Goal: Task Accomplishment & Management: Complete application form

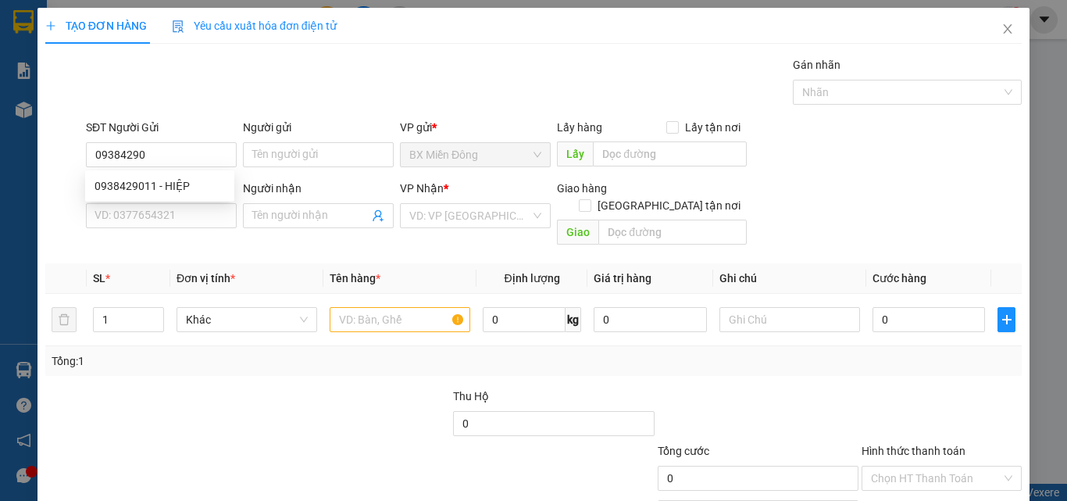
click at [169, 194] on div "0938429011 - HIỆP" at bounding box center [160, 185] width 130 height 17
type input "0938429011"
type input "HIỆP"
type input "0905340670"
type input "HUYNH"
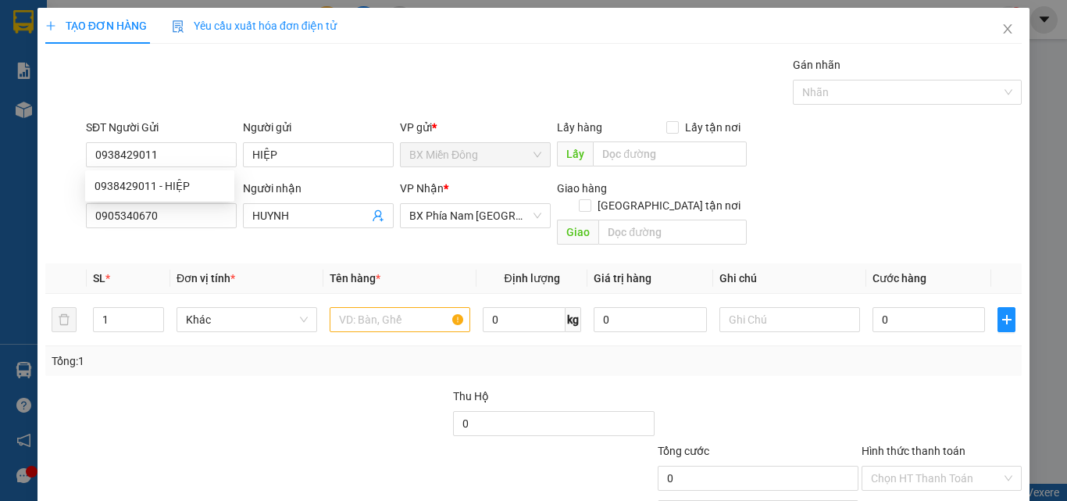
type input "50.000"
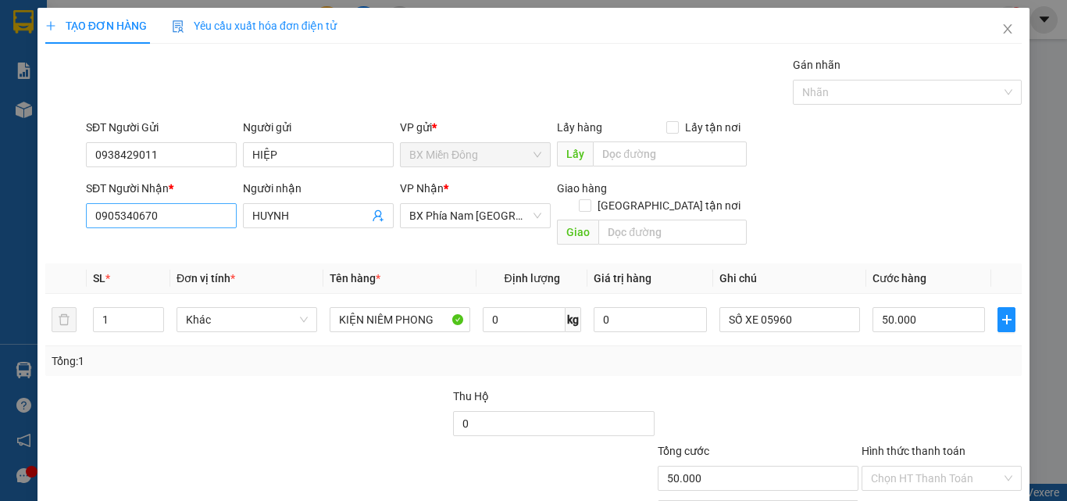
type input "0938429011"
click at [162, 216] on input "0905340670" at bounding box center [161, 215] width 151 height 25
type input "0869993768"
click at [276, 218] on input "HUYNH" at bounding box center [310, 215] width 116 height 17
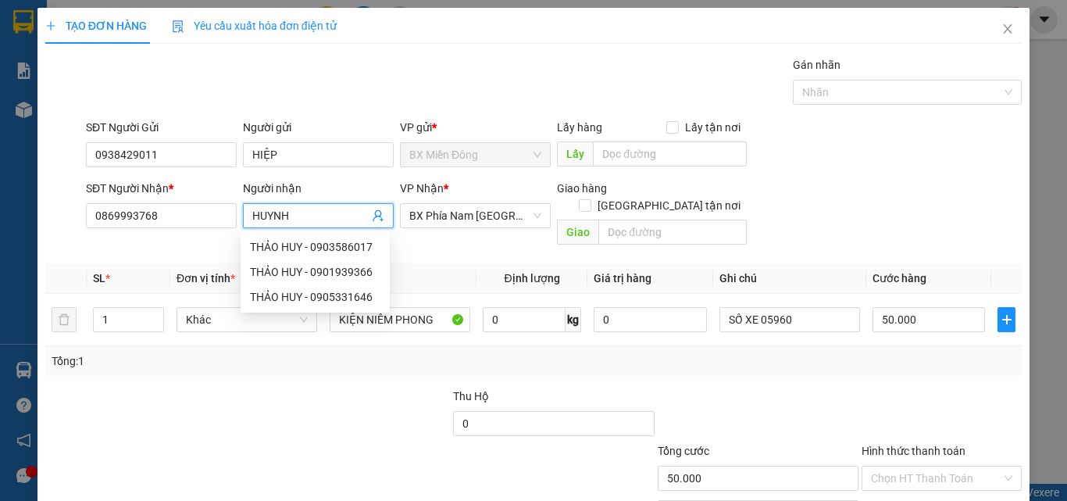
click at [276, 218] on input "HUYNH" at bounding box center [310, 215] width 116 height 17
type input "v"
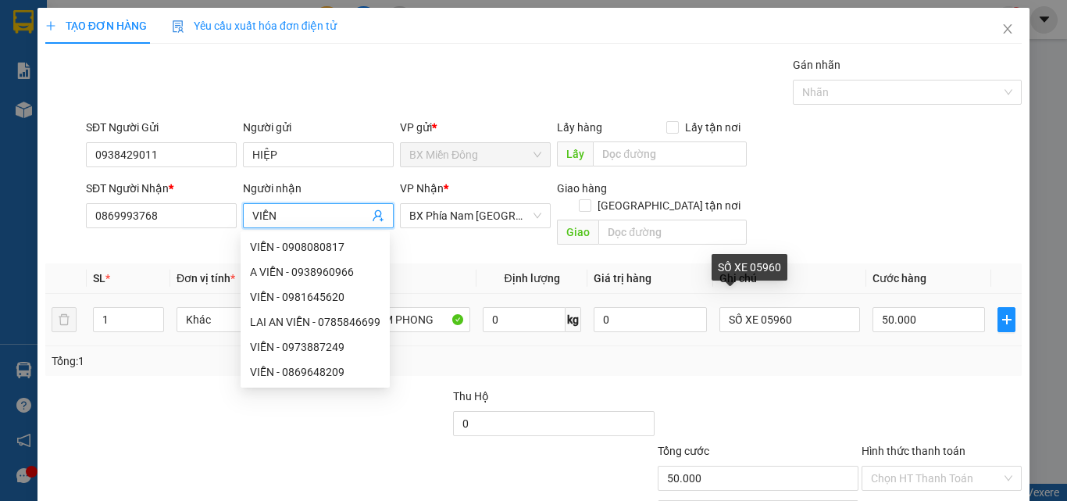
type input "VIỄN"
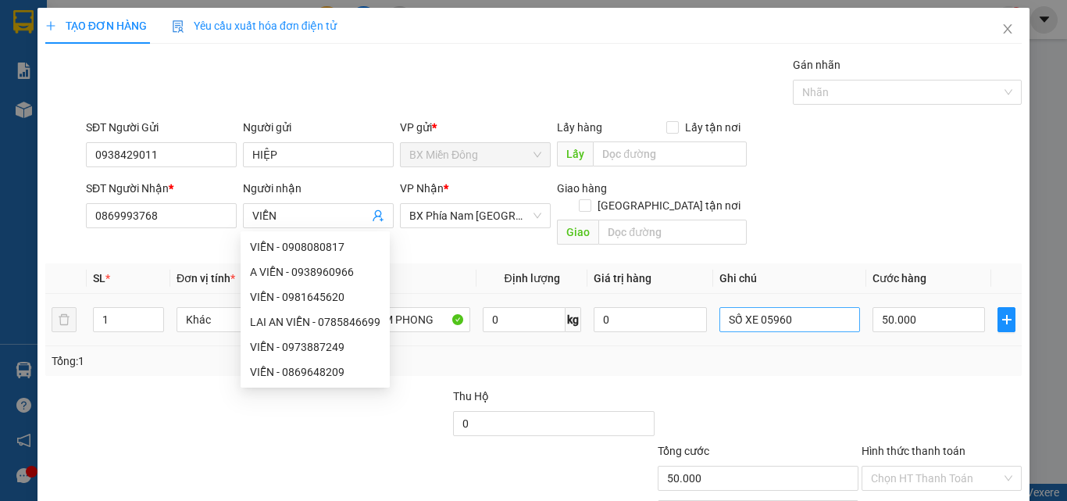
drag, startPoint x: 756, startPoint y: 316, endPoint x: 762, endPoint y: 306, distance: 11.9
click at [763, 306] on div "SỐ XE 05960" at bounding box center [789, 319] width 141 height 31
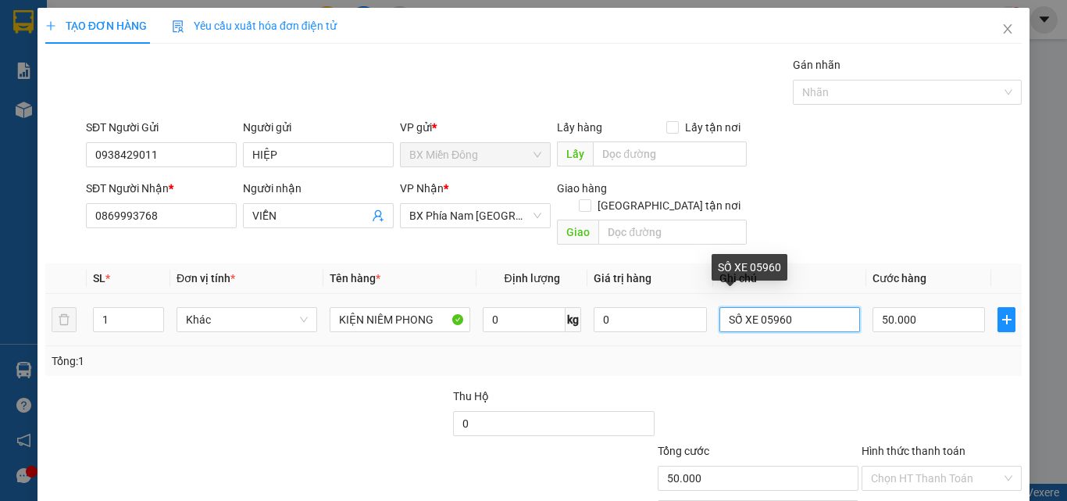
drag, startPoint x: 757, startPoint y: 303, endPoint x: 833, endPoint y: 318, distance: 78.0
click at [833, 318] on td "SỐ XE 05960" at bounding box center [789, 320] width 153 height 52
type input "SỐ XE 02896 - 0965888544"
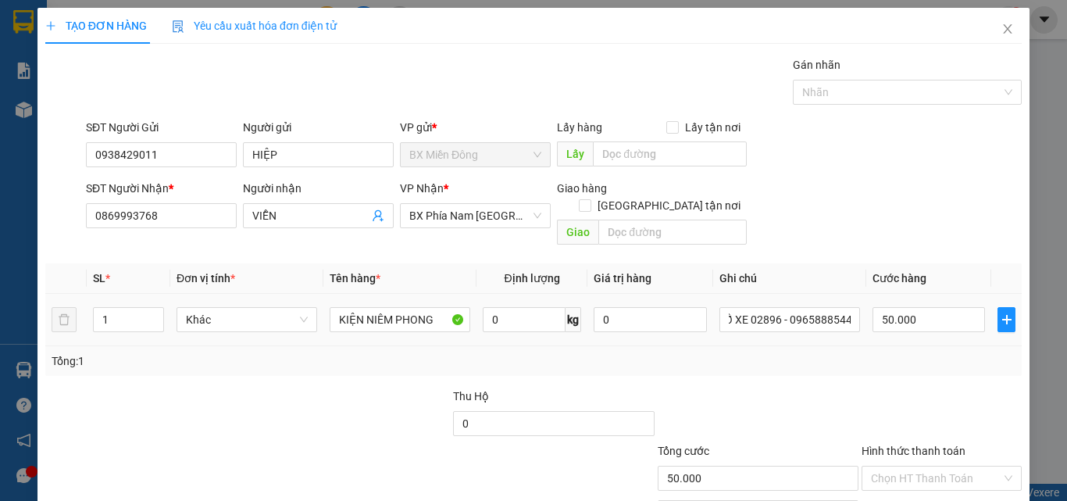
click at [834, 319] on td "SỐ XE 02896 - 0965888544" at bounding box center [789, 320] width 153 height 52
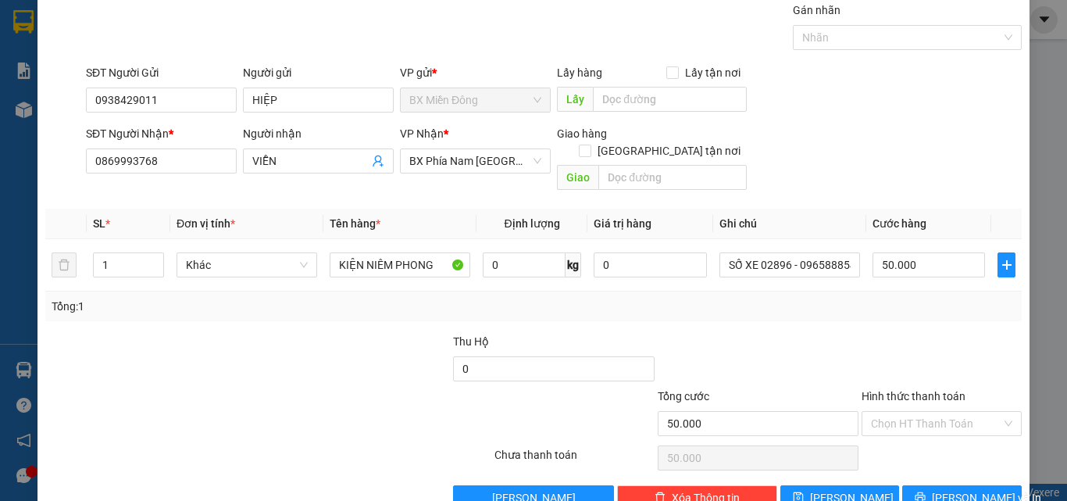
scroll to position [77, 0]
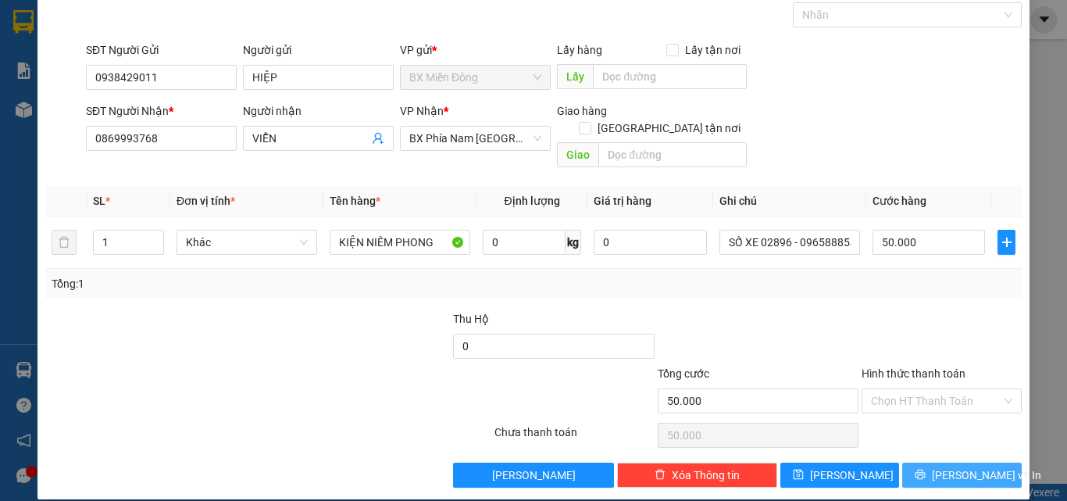
click at [924, 462] on button "[PERSON_NAME] và In" at bounding box center [961, 474] width 119 height 25
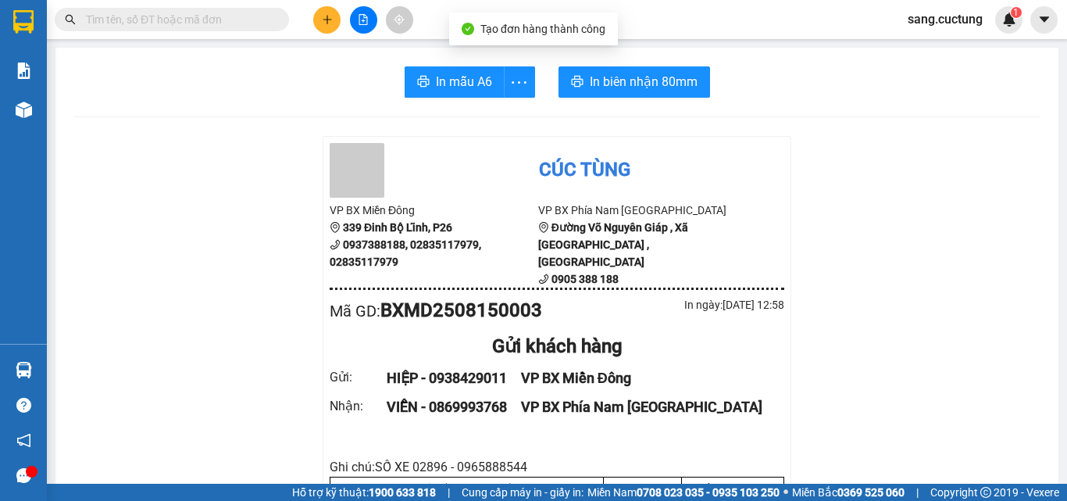
click at [618, 95] on button "In biên nhận 80mm" at bounding box center [634, 81] width 152 height 31
click at [323, 18] on icon "plus" at bounding box center [327, 19] width 11 height 11
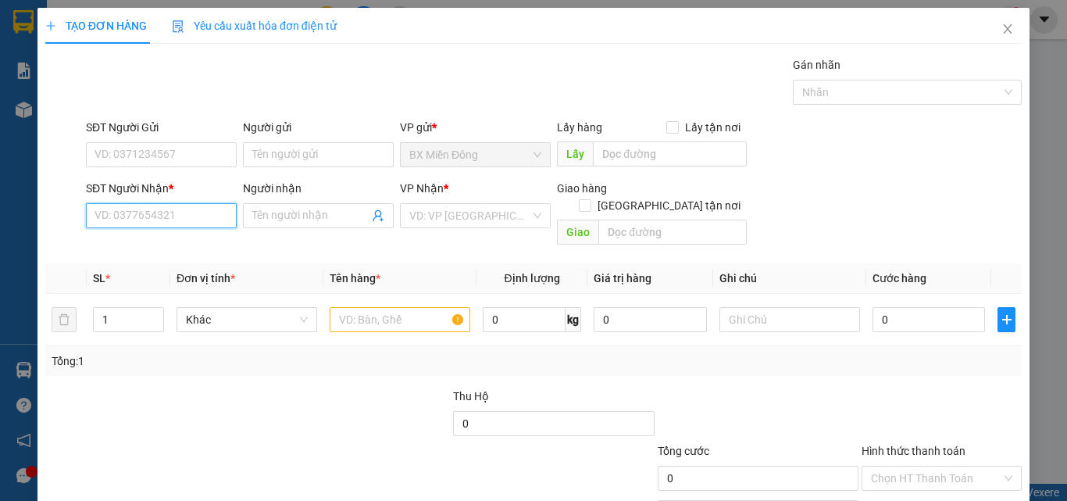
click at [151, 223] on input "SĐT Người Nhận *" at bounding box center [161, 215] width 151 height 25
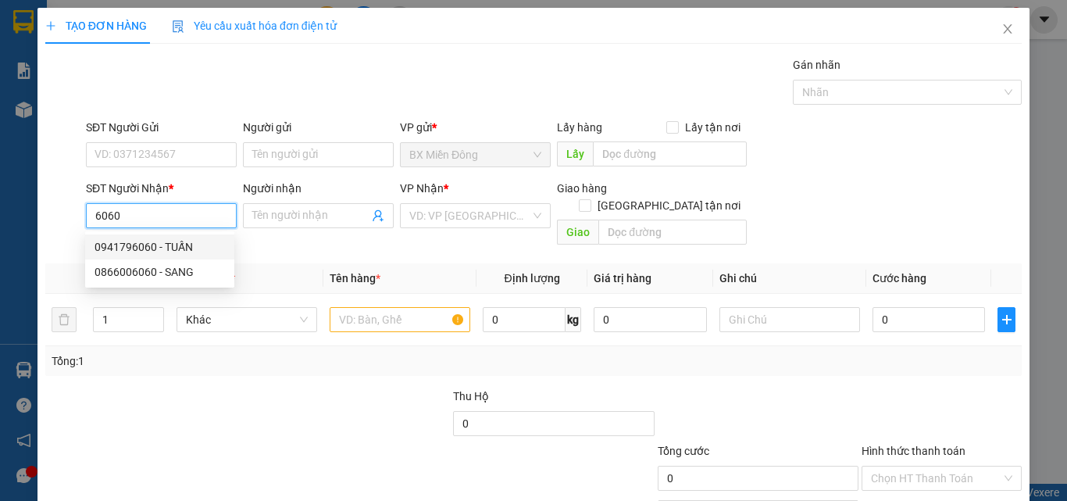
click at [144, 243] on div "0941796060 - TUẤN" at bounding box center [160, 246] width 130 height 17
type input "0941796060"
type input "TUẤN"
type input "120.000"
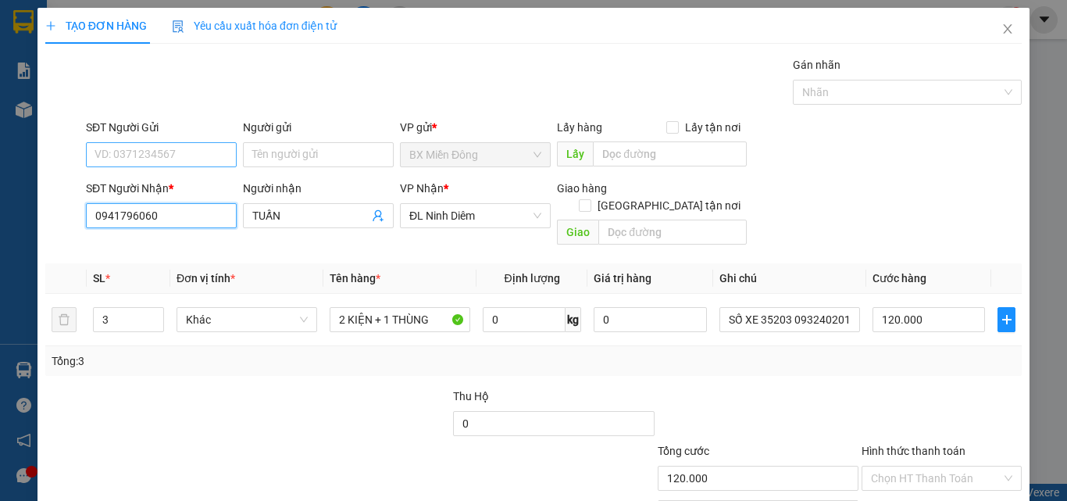
type input "0941796060"
click at [149, 152] on input "SĐT Người Gửi" at bounding box center [161, 154] width 151 height 25
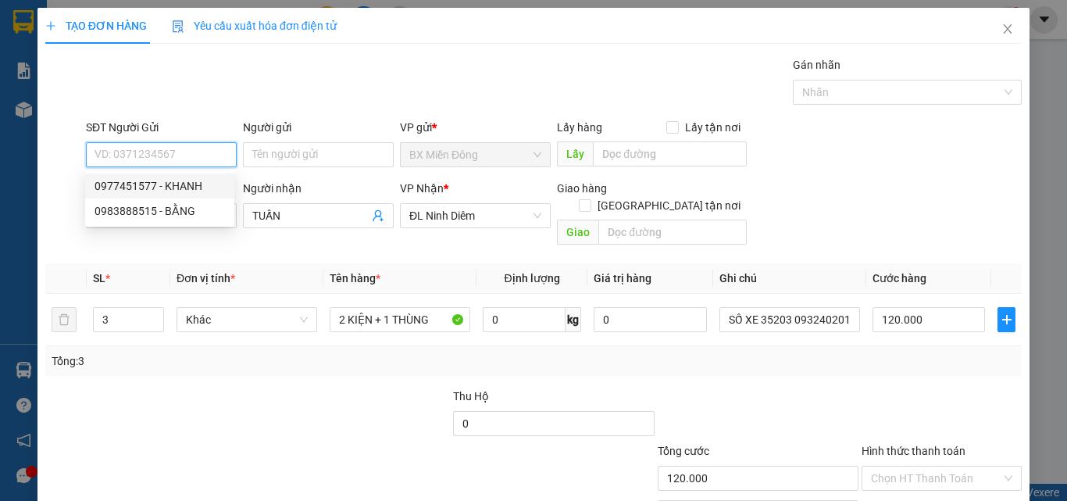
click at [159, 185] on div "0977451577 - KHANH" at bounding box center [160, 185] width 130 height 17
type input "0977451577"
type input "KHANH"
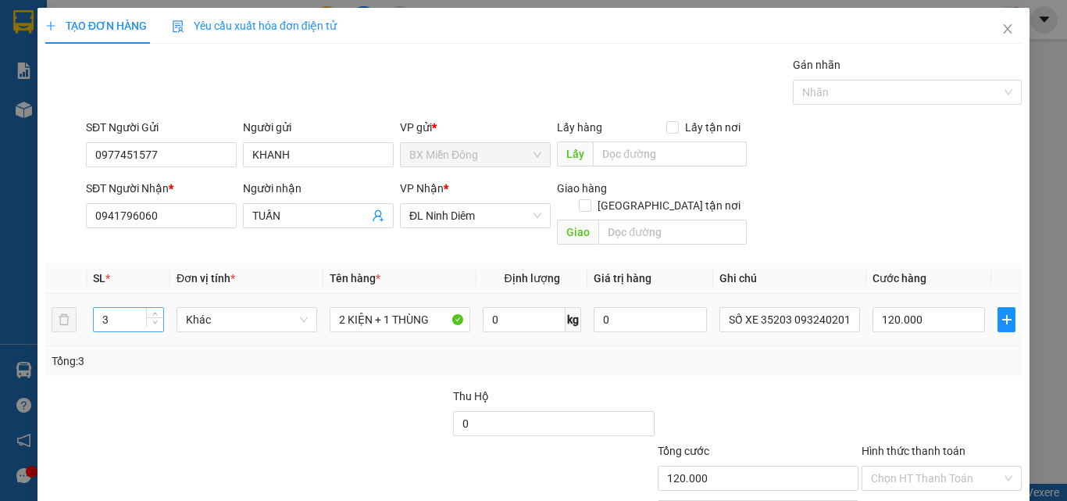
click at [159, 313] on div at bounding box center [154, 319] width 17 height 23
click at [158, 313] on div at bounding box center [154, 319] width 17 height 23
click at [159, 320] on span "down" at bounding box center [155, 324] width 9 height 9
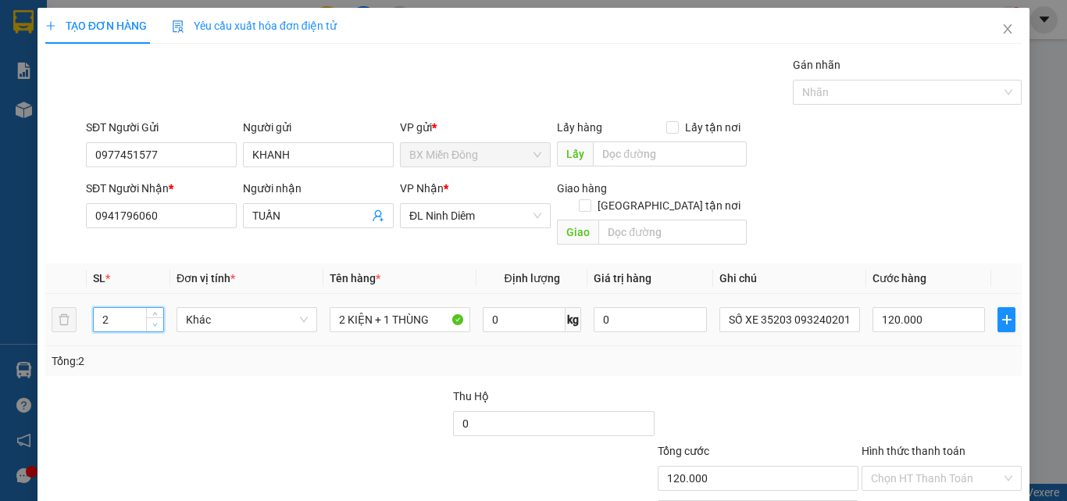
type input "1"
click at [159, 320] on span "down" at bounding box center [155, 324] width 9 height 9
click at [411, 307] on input "2 KIỆN + 1 THÙNG" at bounding box center [400, 319] width 141 height 25
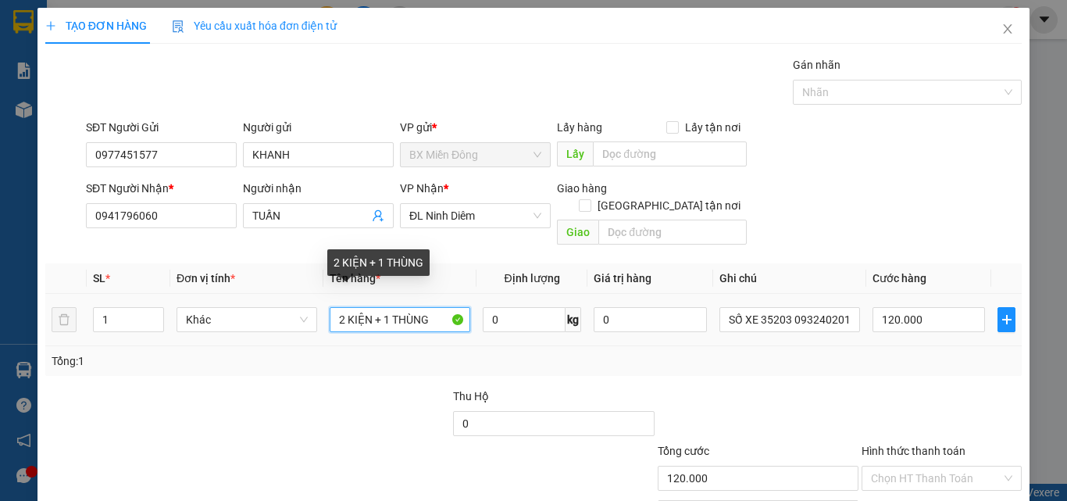
click at [411, 307] on input "2 KIỆN + 1 THÙNG" at bounding box center [400, 319] width 141 height 25
type input "THÙNG CHÁO"
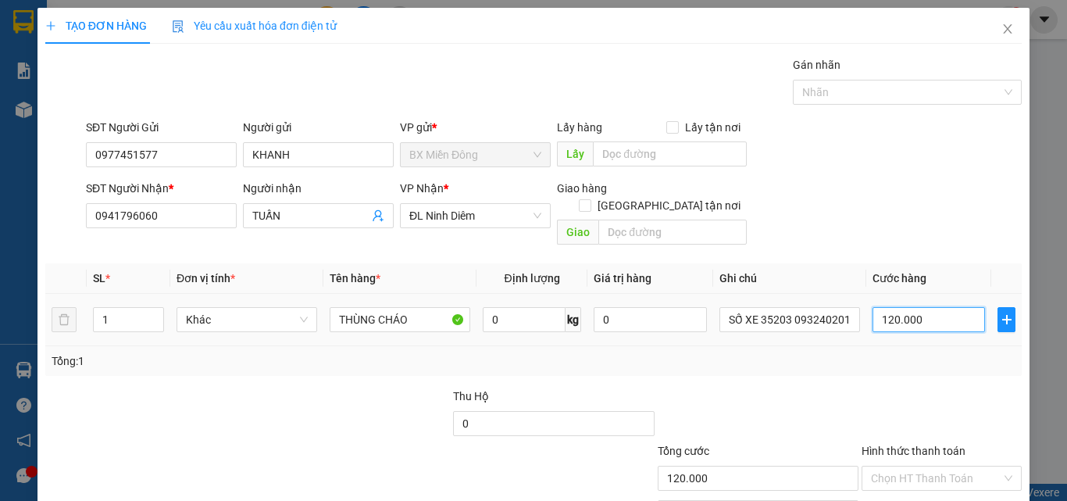
click at [875, 307] on input "120.000" at bounding box center [928, 319] width 112 height 25
type input "7"
type input "70"
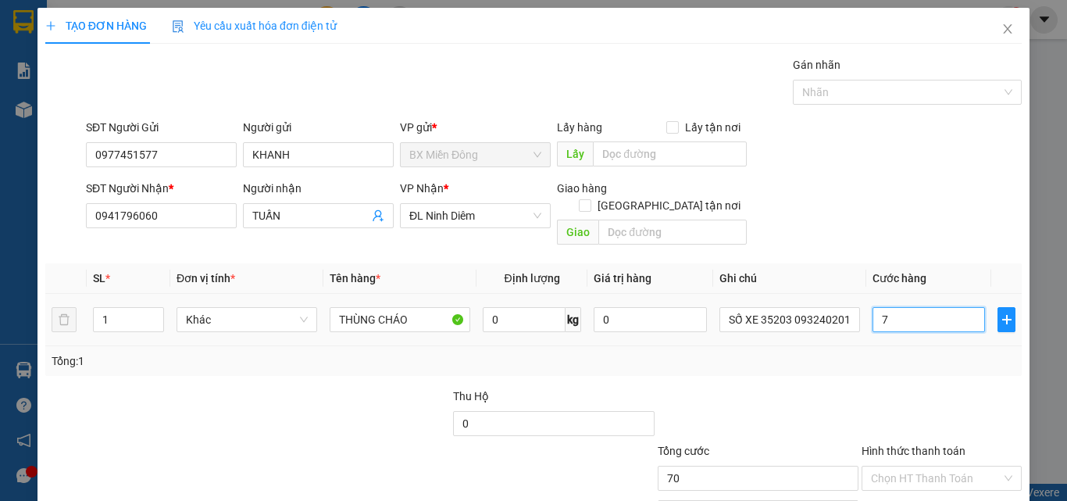
type input "70"
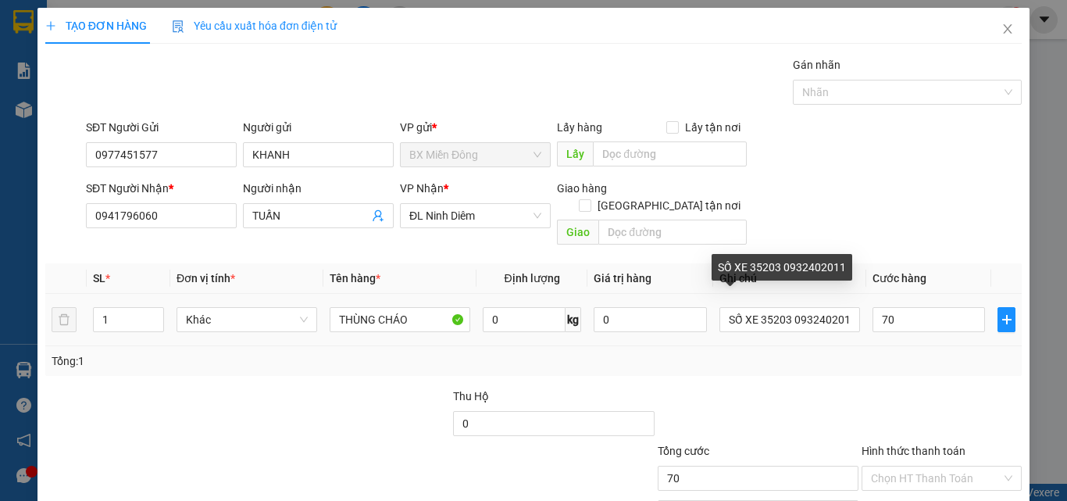
type input "70.000"
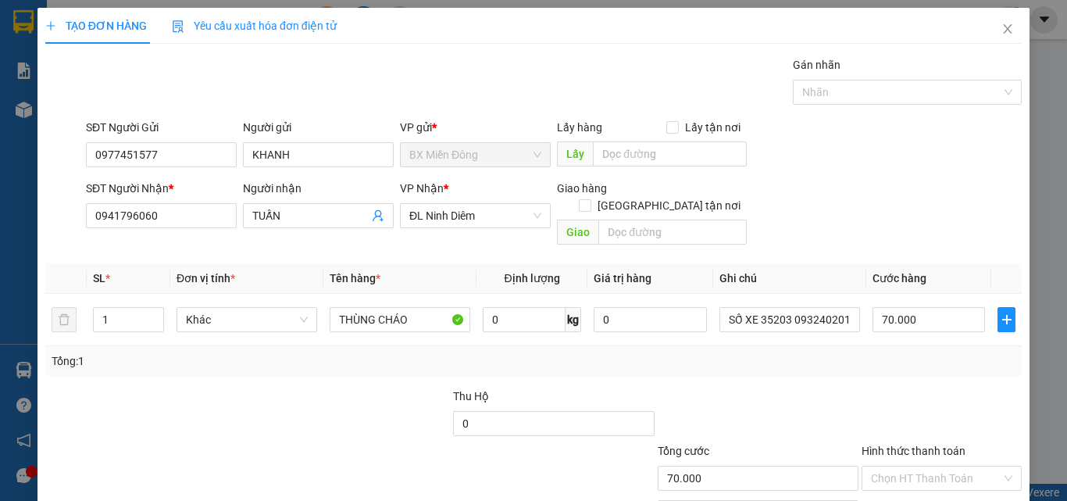
click at [876, 368] on div "Transit Pickup Surcharge Ids Transit Deliver Surcharge Ids Transit Deliver Surc…" at bounding box center [533, 310] width 976 height 508
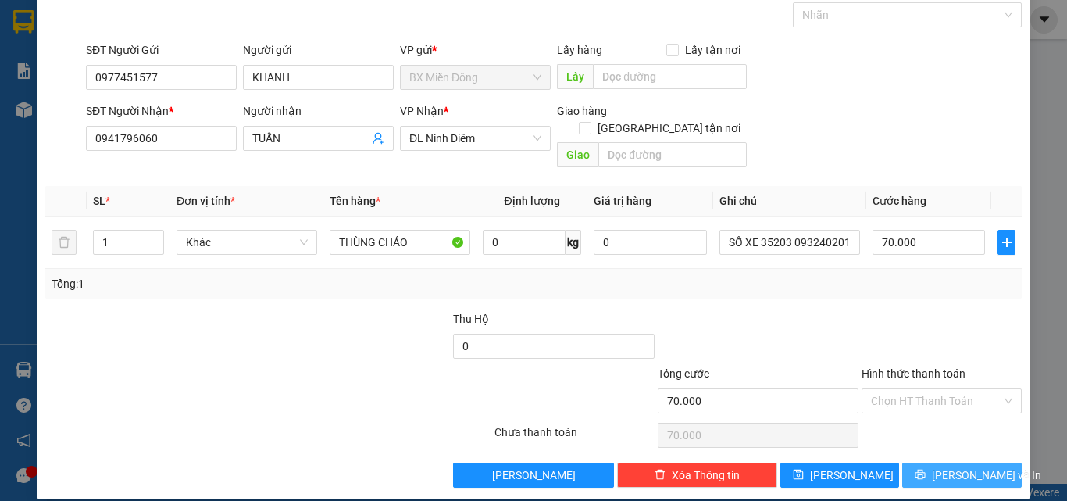
click at [958, 469] on button "[PERSON_NAME] và In" at bounding box center [961, 474] width 119 height 25
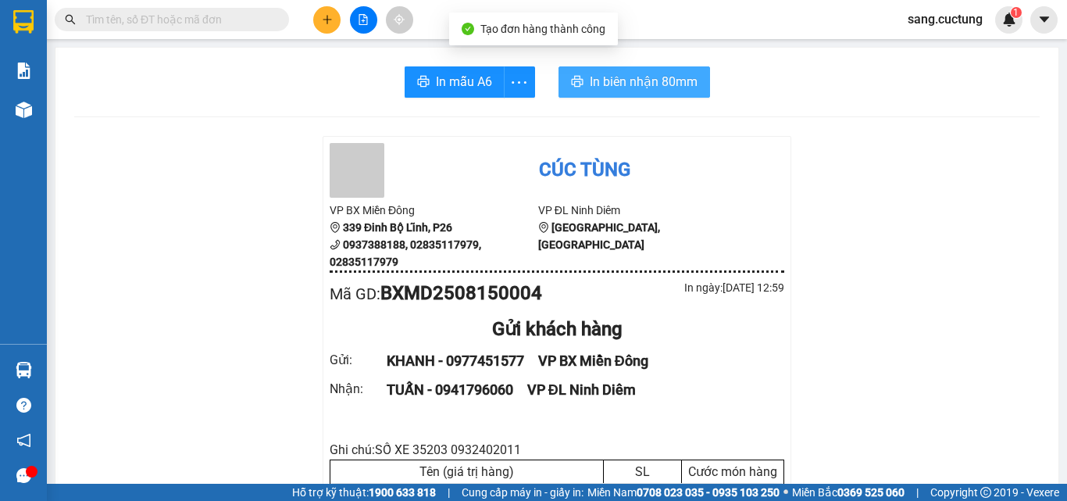
click at [656, 82] on span "In biên nhận 80mm" at bounding box center [644, 82] width 108 height 20
click at [631, 93] on button "In biên nhận 80mm" at bounding box center [634, 81] width 152 height 31
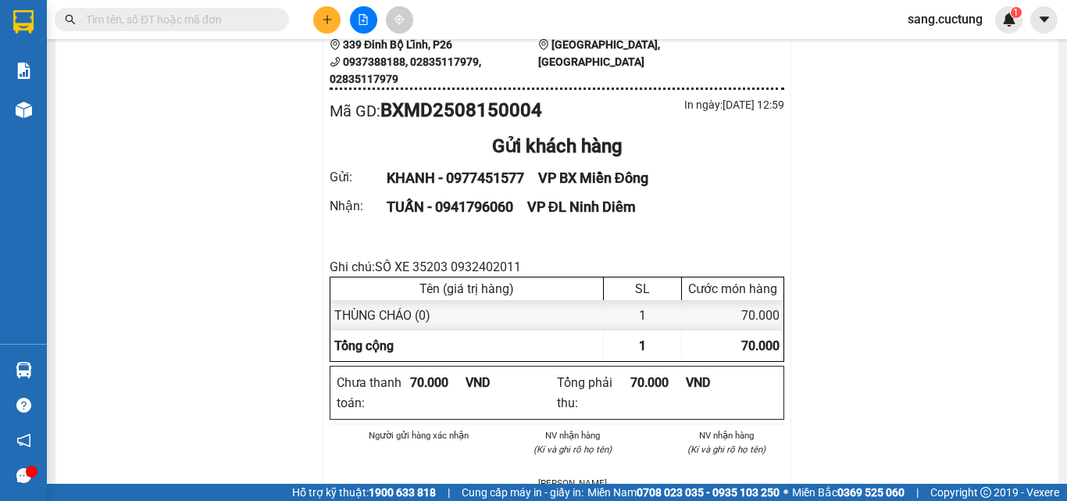
scroll to position [156, 0]
